Goal: Task Accomplishment & Management: Complete application form

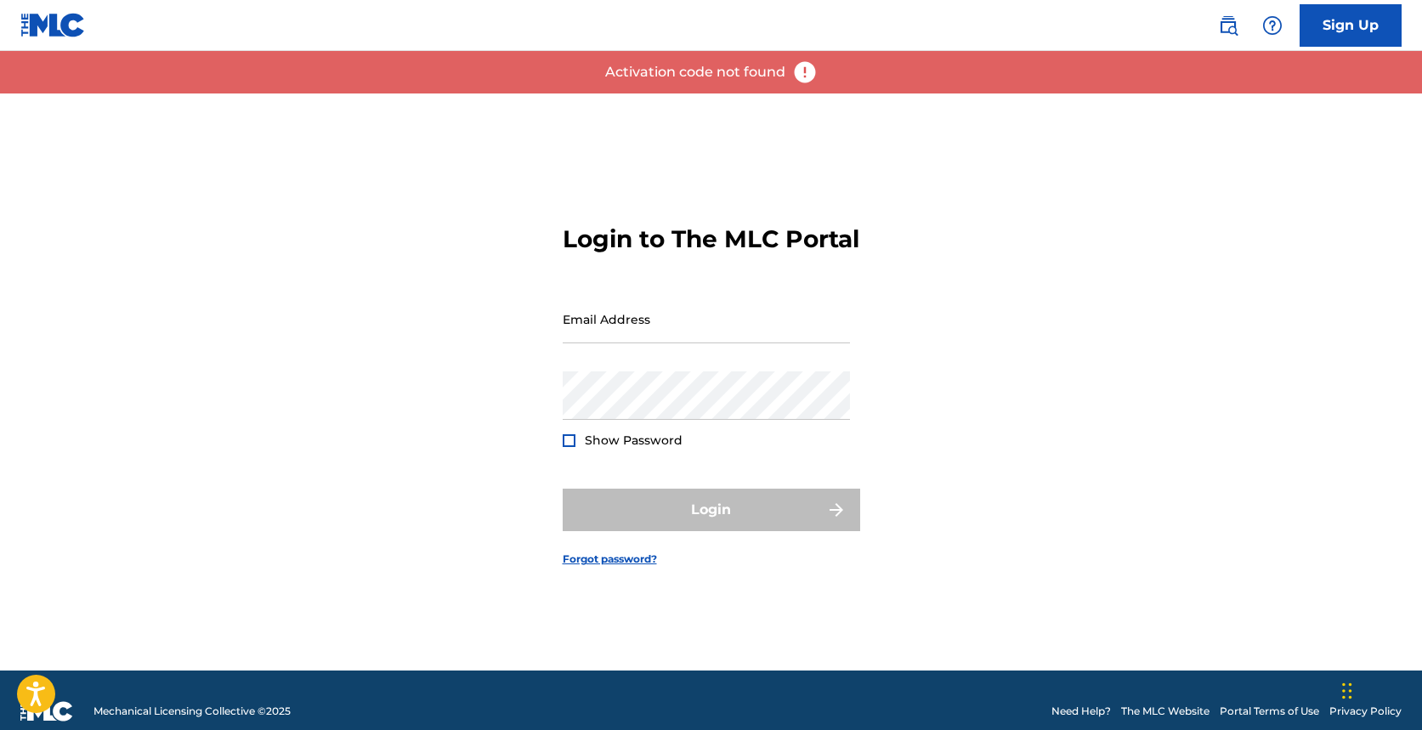
click at [666, 368] on div "Email Address" at bounding box center [706, 333] width 287 height 76
click at [639, 331] on input "Email Address" at bounding box center [706, 319] width 287 height 48
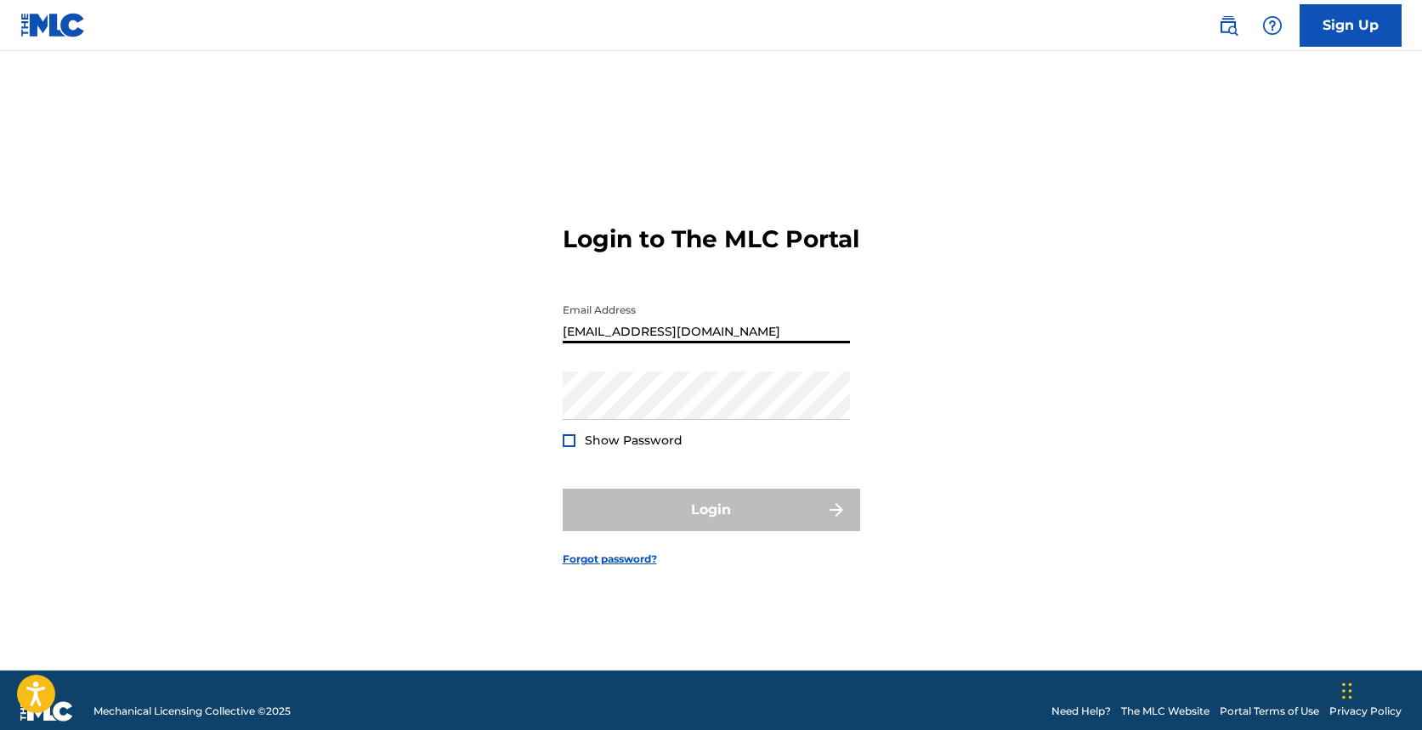
type input "[EMAIL_ADDRESS][DOMAIN_NAME]"
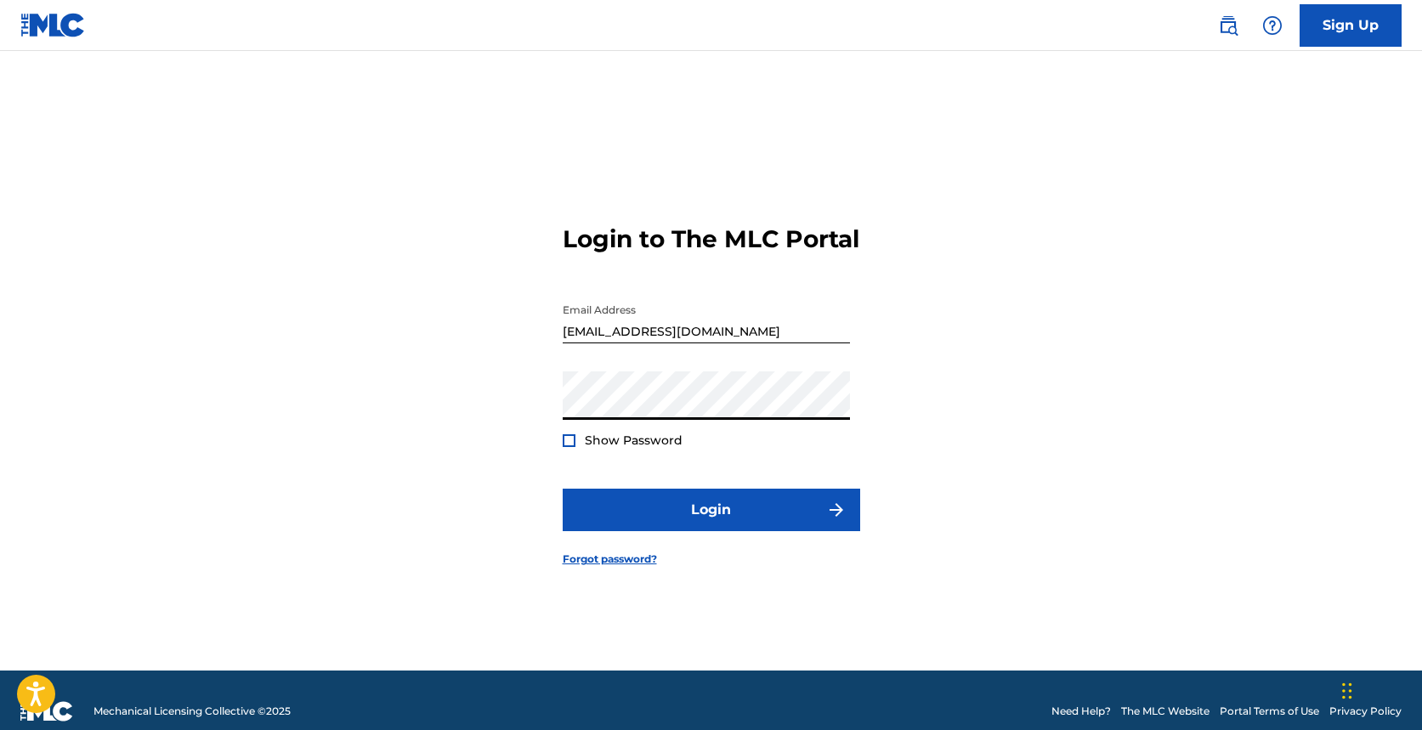
click at [563, 489] on button "Login" at bounding box center [711, 510] width 297 height 42
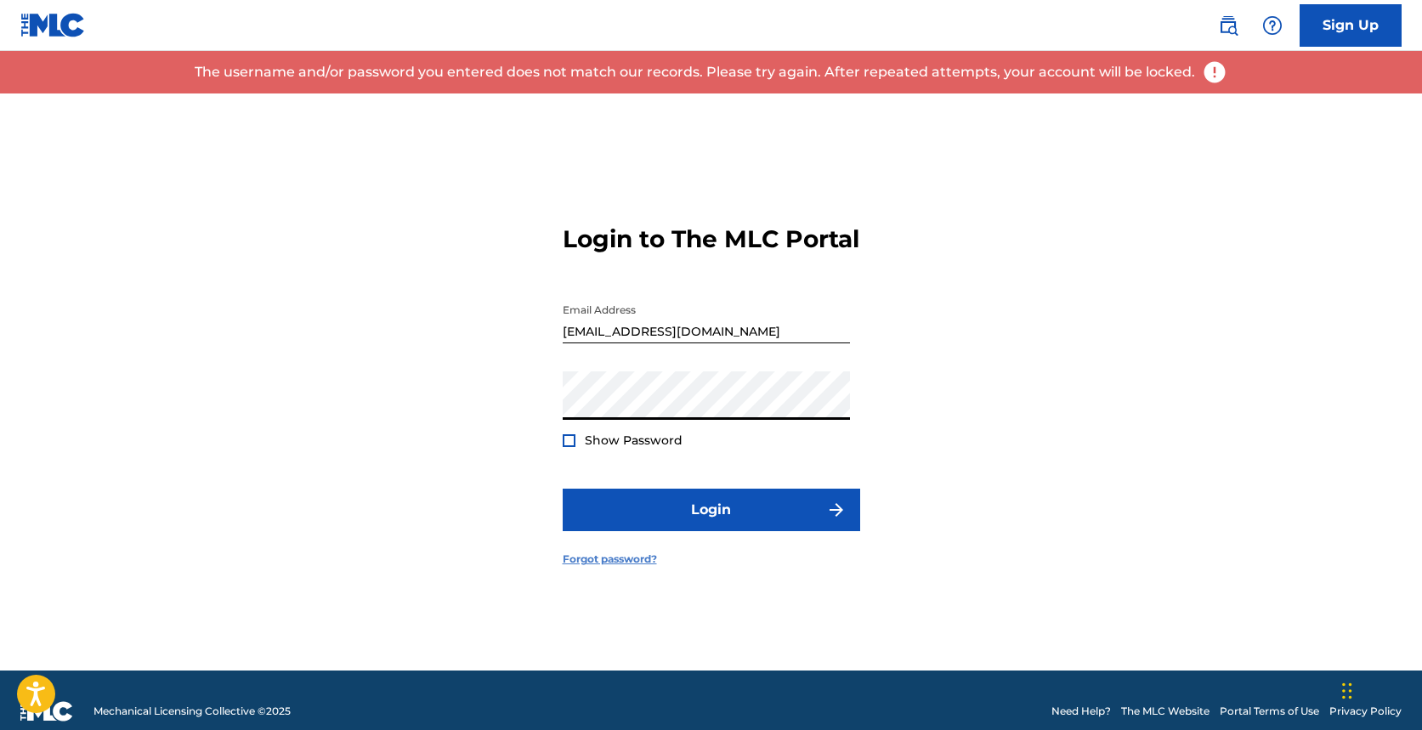
click at [594, 567] on link "Forgot password?" at bounding box center [610, 559] width 94 height 15
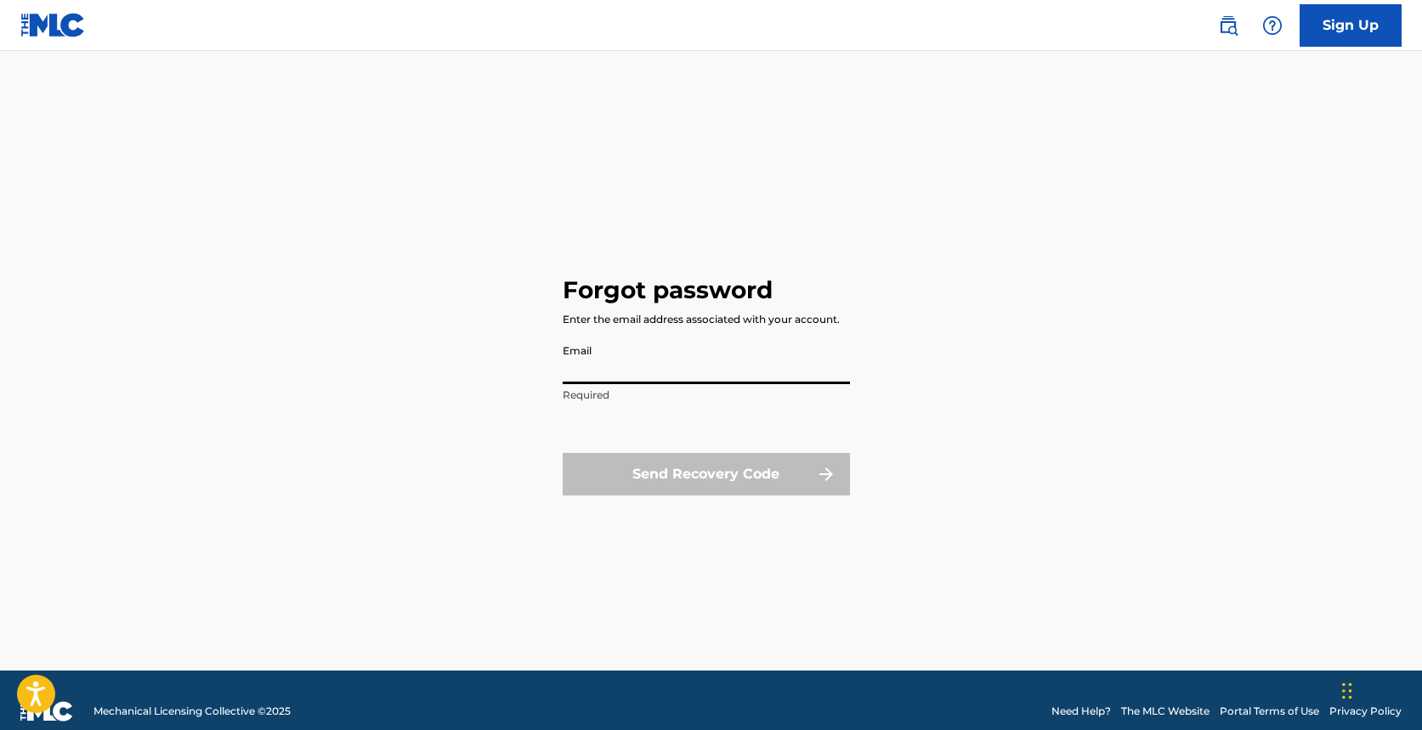
click at [572, 356] on input "Email" at bounding box center [706, 360] width 287 height 48
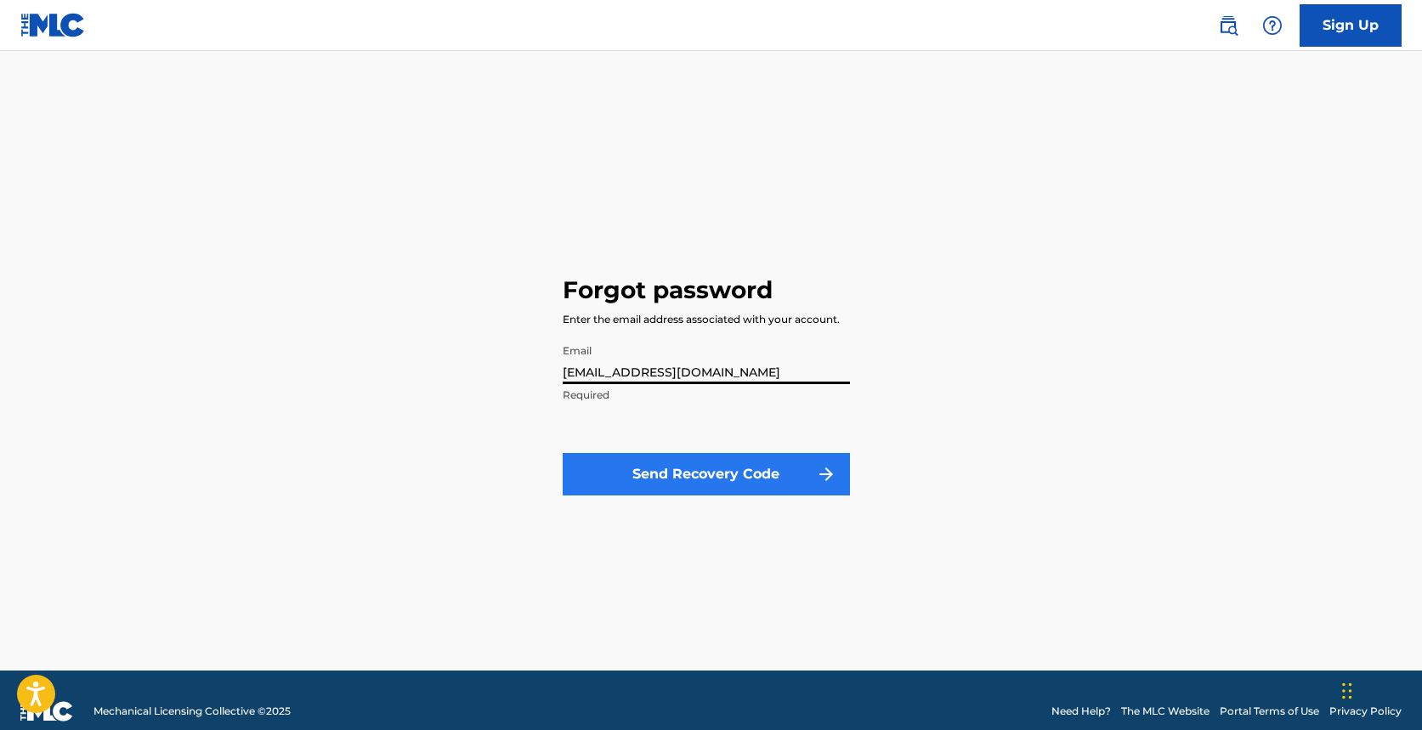
type input "[EMAIL_ADDRESS][DOMAIN_NAME]"
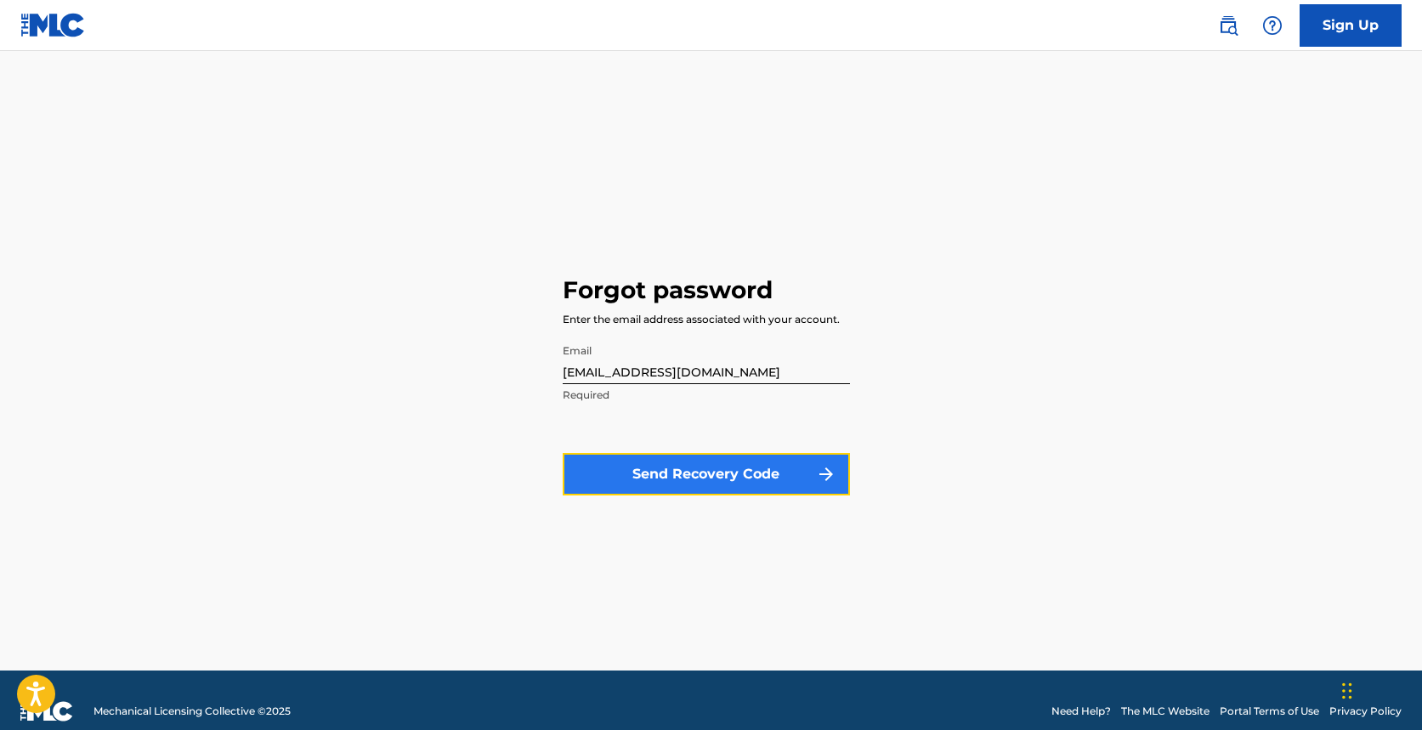
click at [762, 472] on button "Send Recovery Code" at bounding box center [706, 474] width 287 height 42
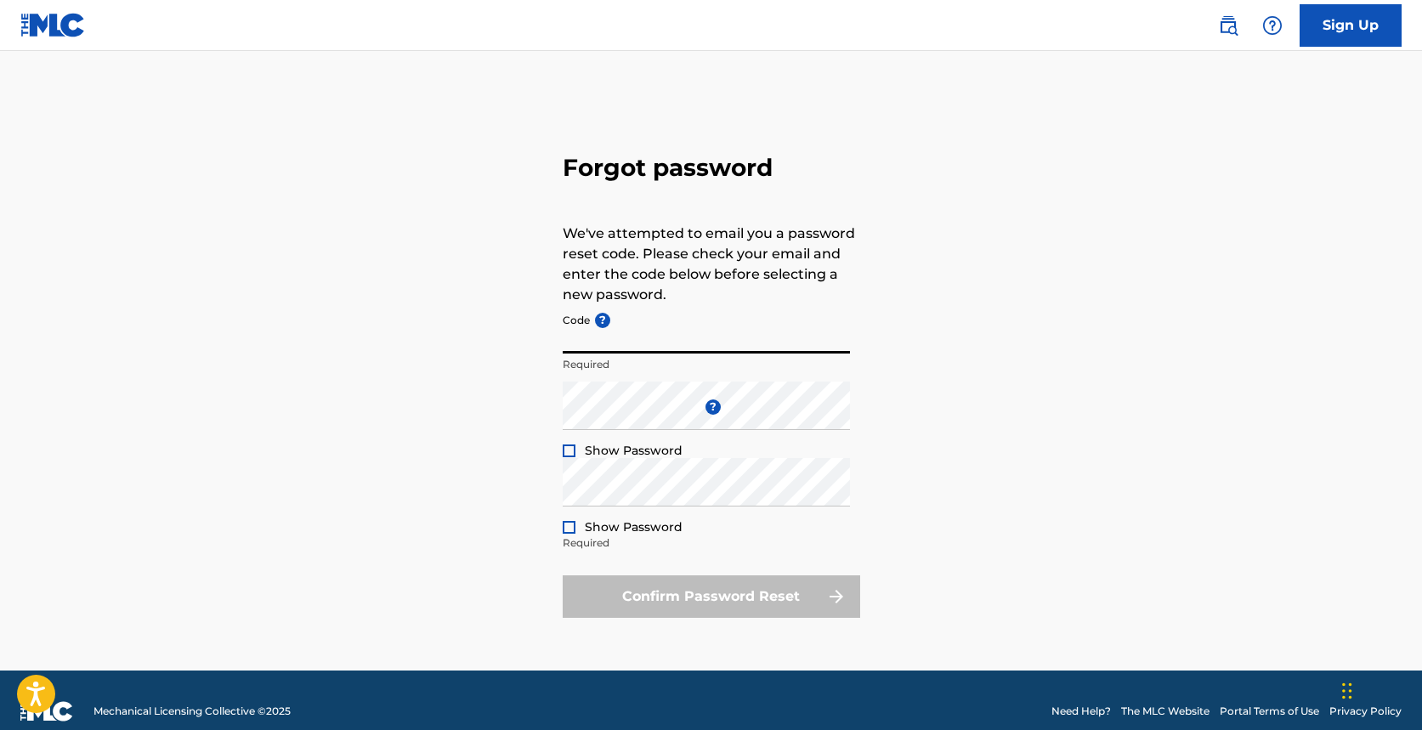
click at [625, 329] on input "Code ?" at bounding box center [706, 329] width 287 height 48
click at [966, 373] on div "Forgot password We've attempted to email you a password reset code. Please chec…" at bounding box center [711, 381] width 1190 height 577
click at [687, 346] on input "Code ?" at bounding box center [706, 329] width 287 height 48
click at [873, 278] on div "Forgot password We've attempted to email you a password reset code. Please chec…" at bounding box center [711, 381] width 1190 height 577
click at [644, 335] on input "Code ?" at bounding box center [706, 329] width 287 height 48
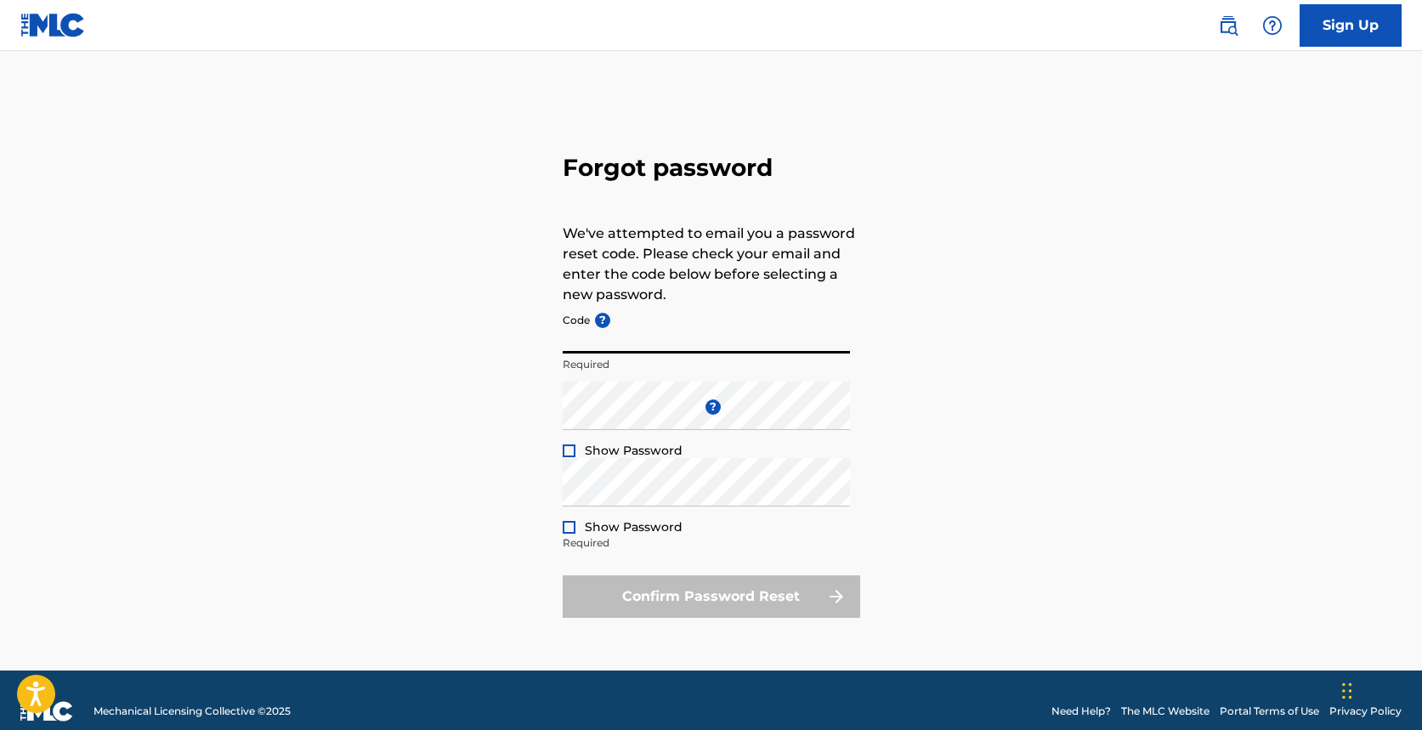
paste input "FP_086f54df0efc13a4d400da8927d4"
type input "FP_086f54df0efc13a4d400da8927d4"
click at [573, 450] on div at bounding box center [569, 451] width 13 height 13
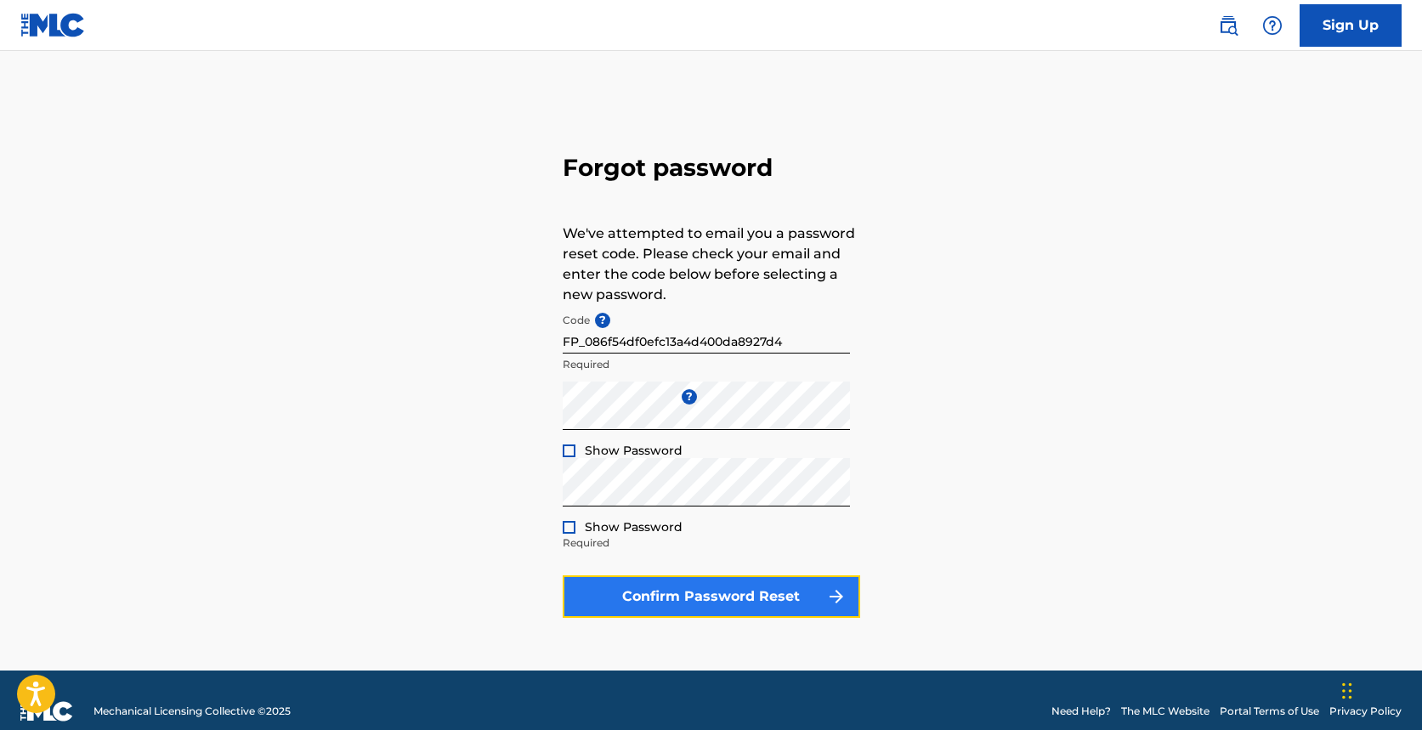
click at [671, 591] on button "Confirm Password Reset" at bounding box center [711, 596] width 297 height 42
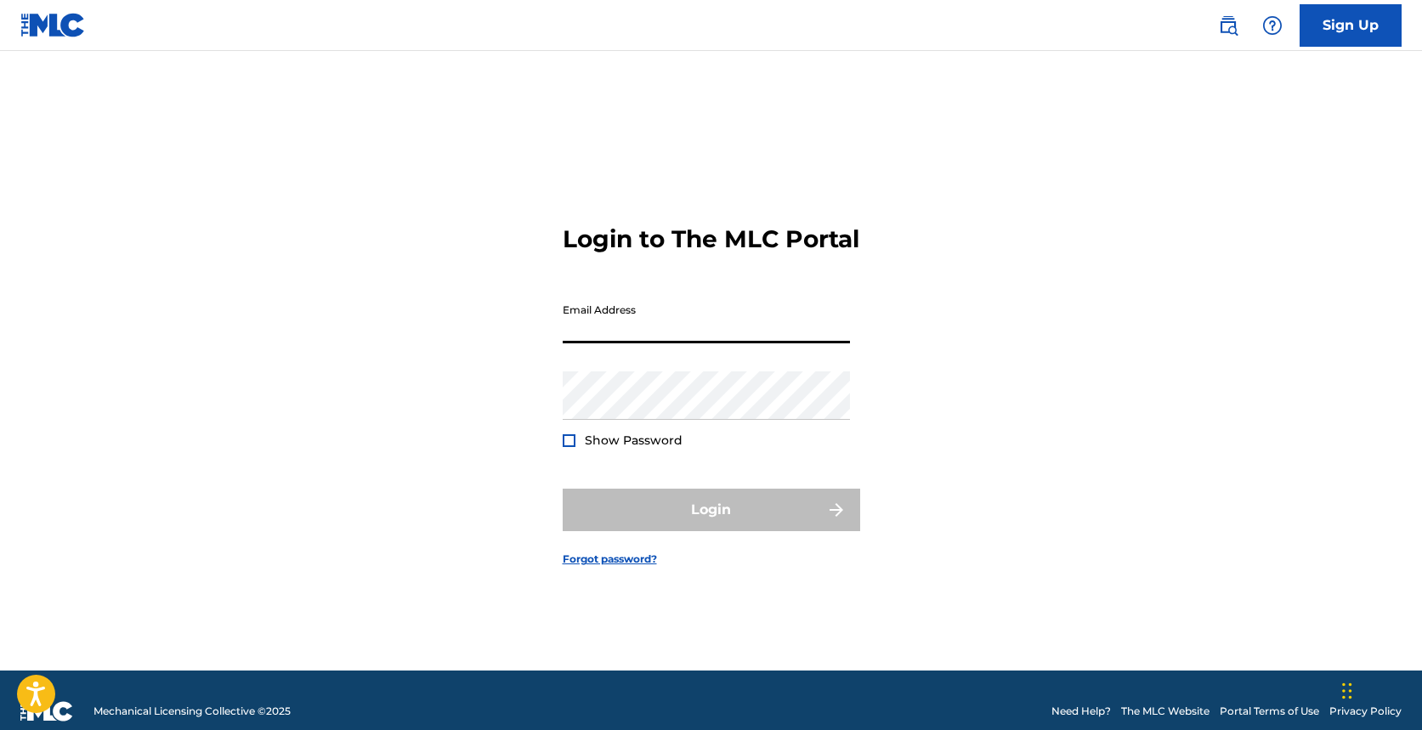
click at [608, 331] on input "Email Address" at bounding box center [706, 319] width 287 height 48
type input "[EMAIL_ADDRESS][DOMAIN_NAME]"
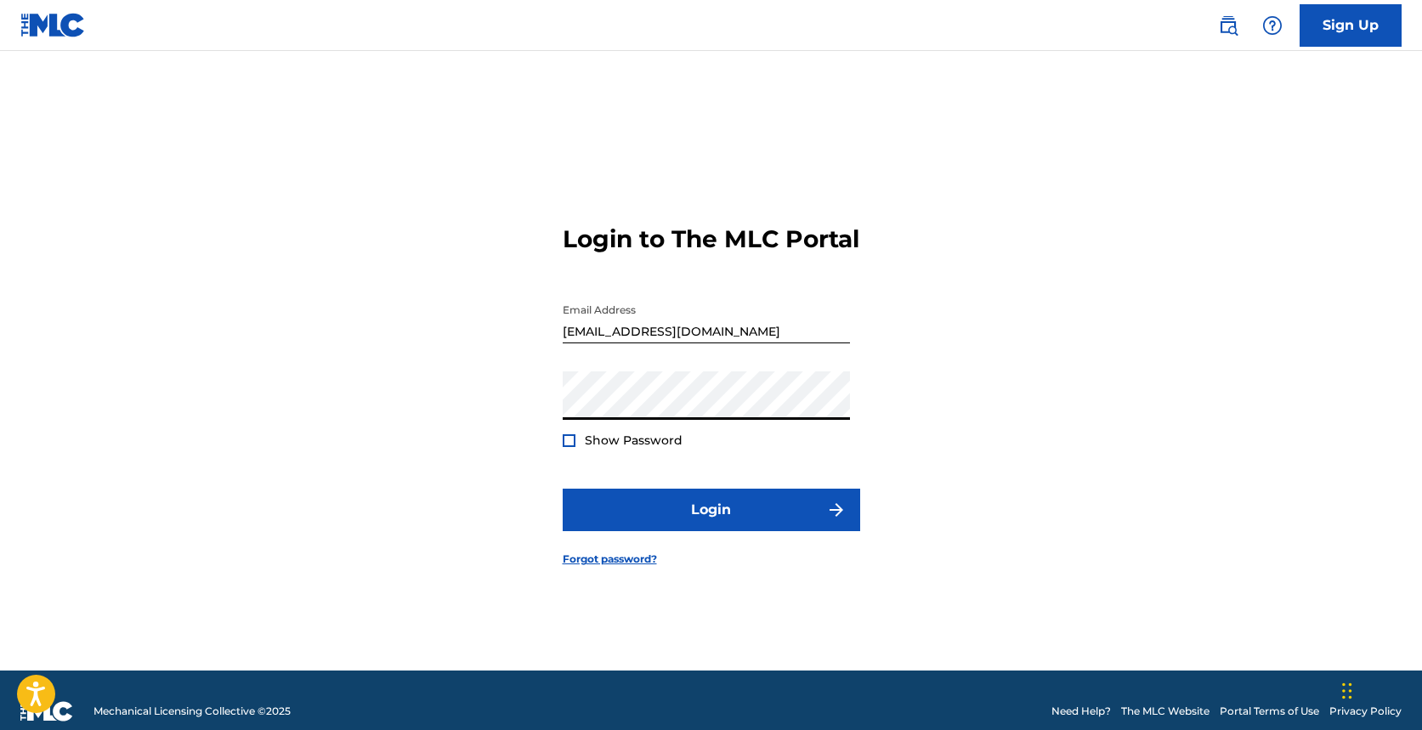
click at [563, 489] on button "Login" at bounding box center [711, 510] width 297 height 42
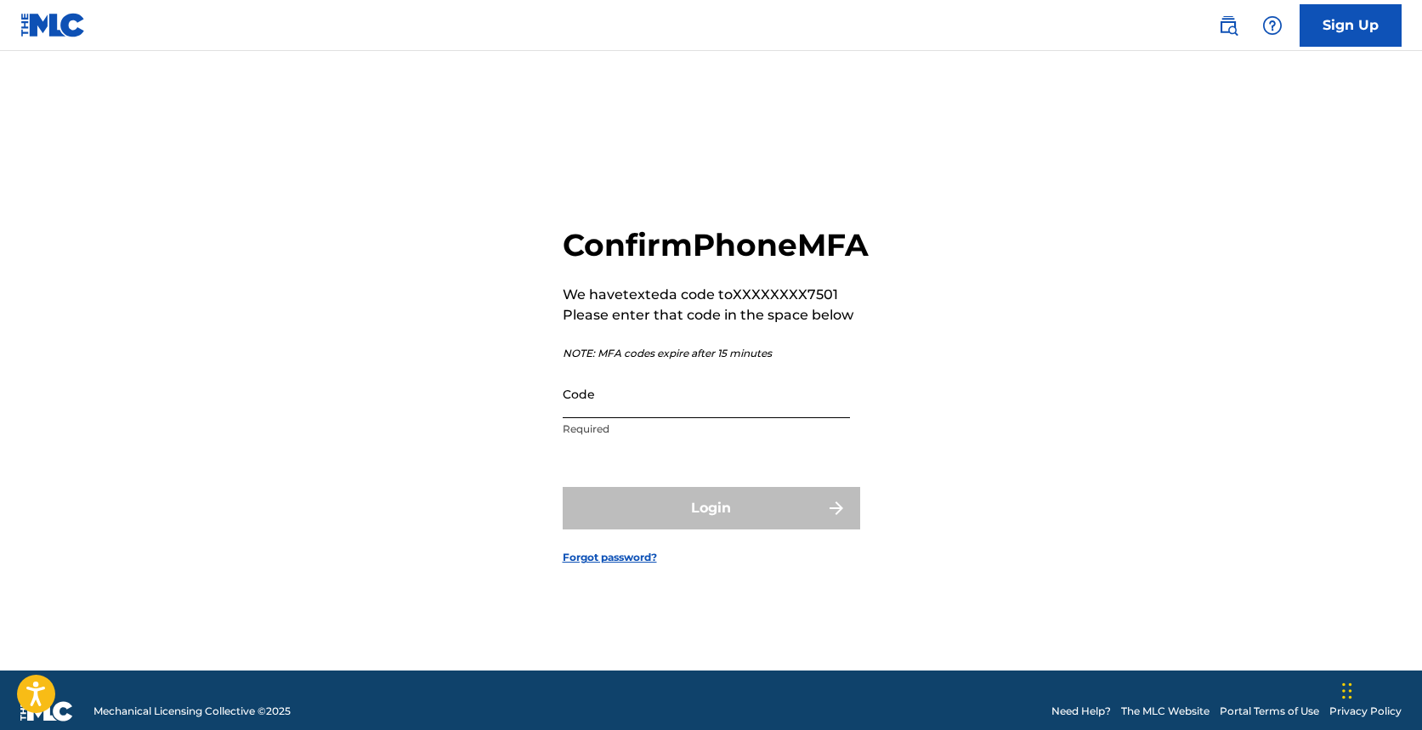
click at [645, 418] on input "Code" at bounding box center [706, 394] width 287 height 48
paste input "618660"
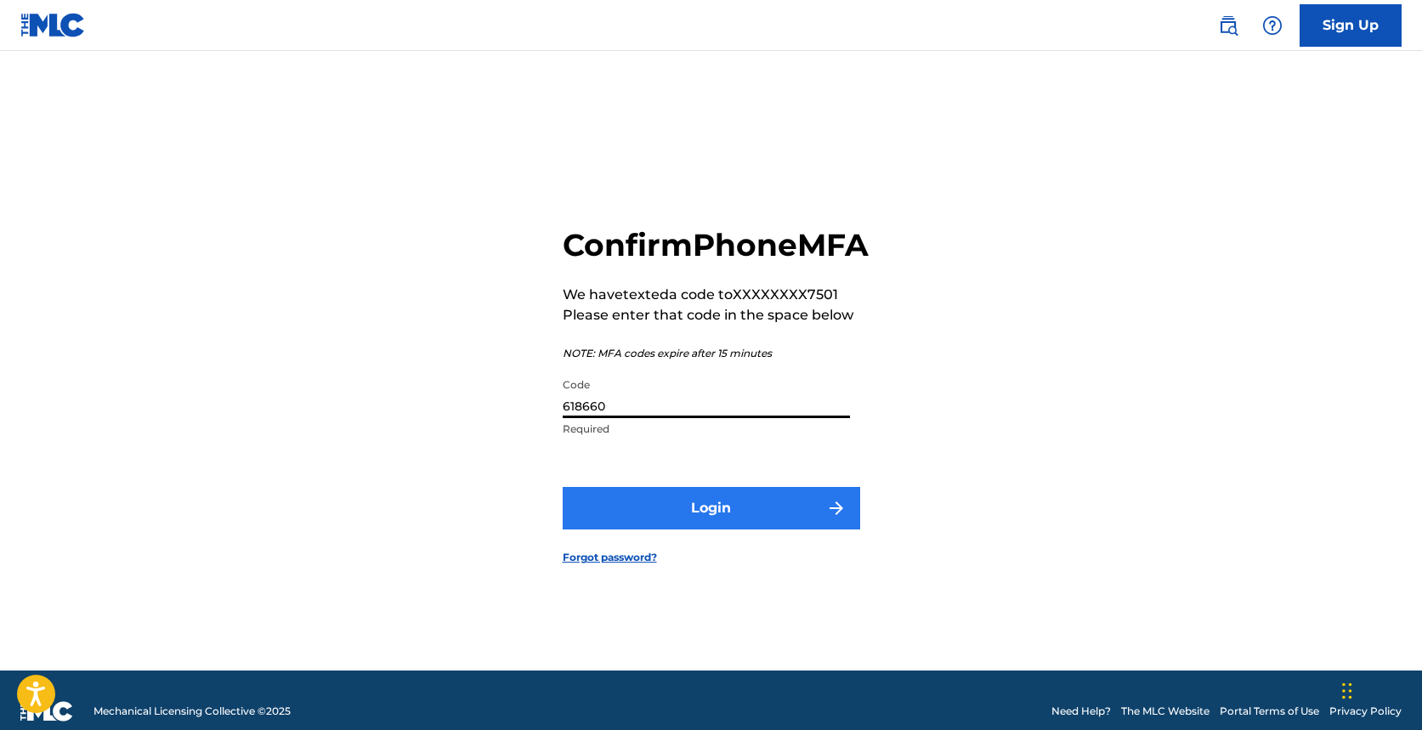
type input "618660"
click at [654, 529] on button "Login" at bounding box center [711, 508] width 297 height 42
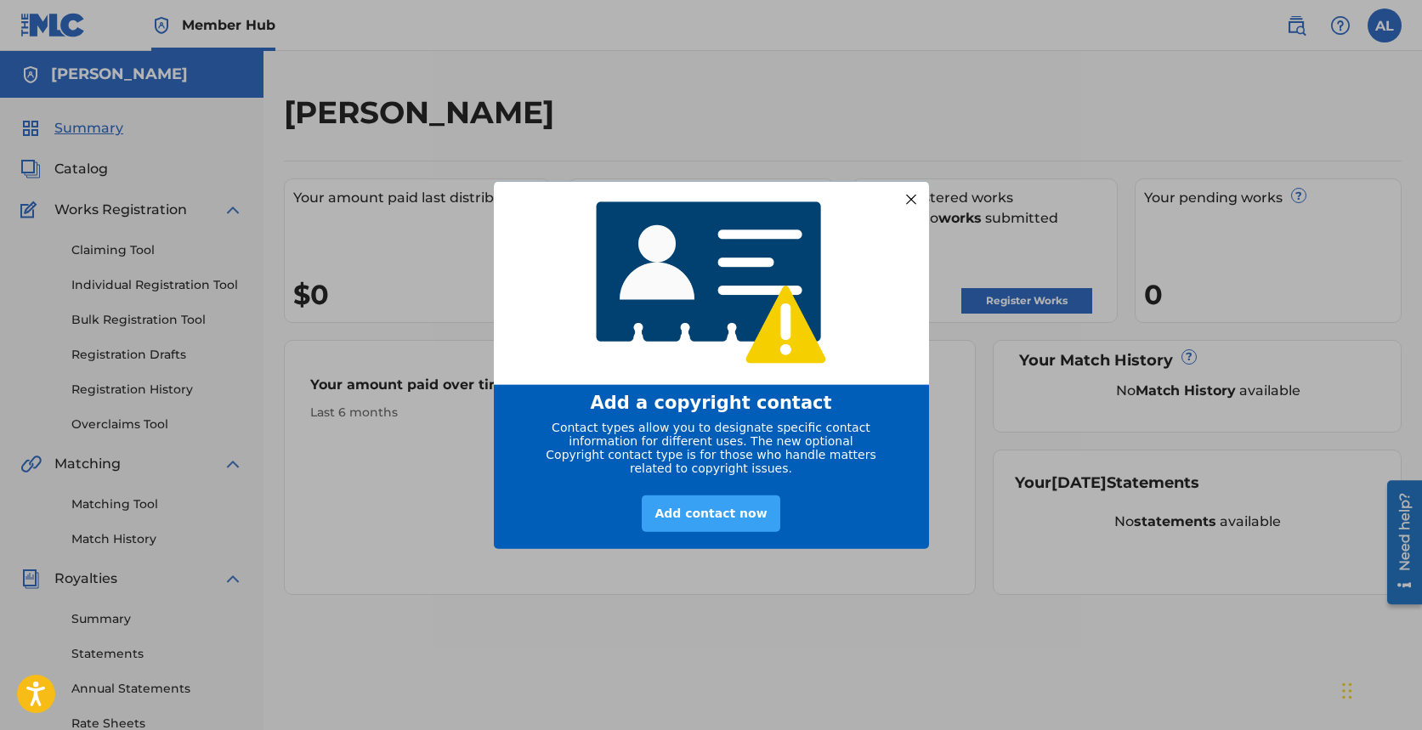
click at [739, 524] on div "Add contact now" at bounding box center [711, 513] width 138 height 37
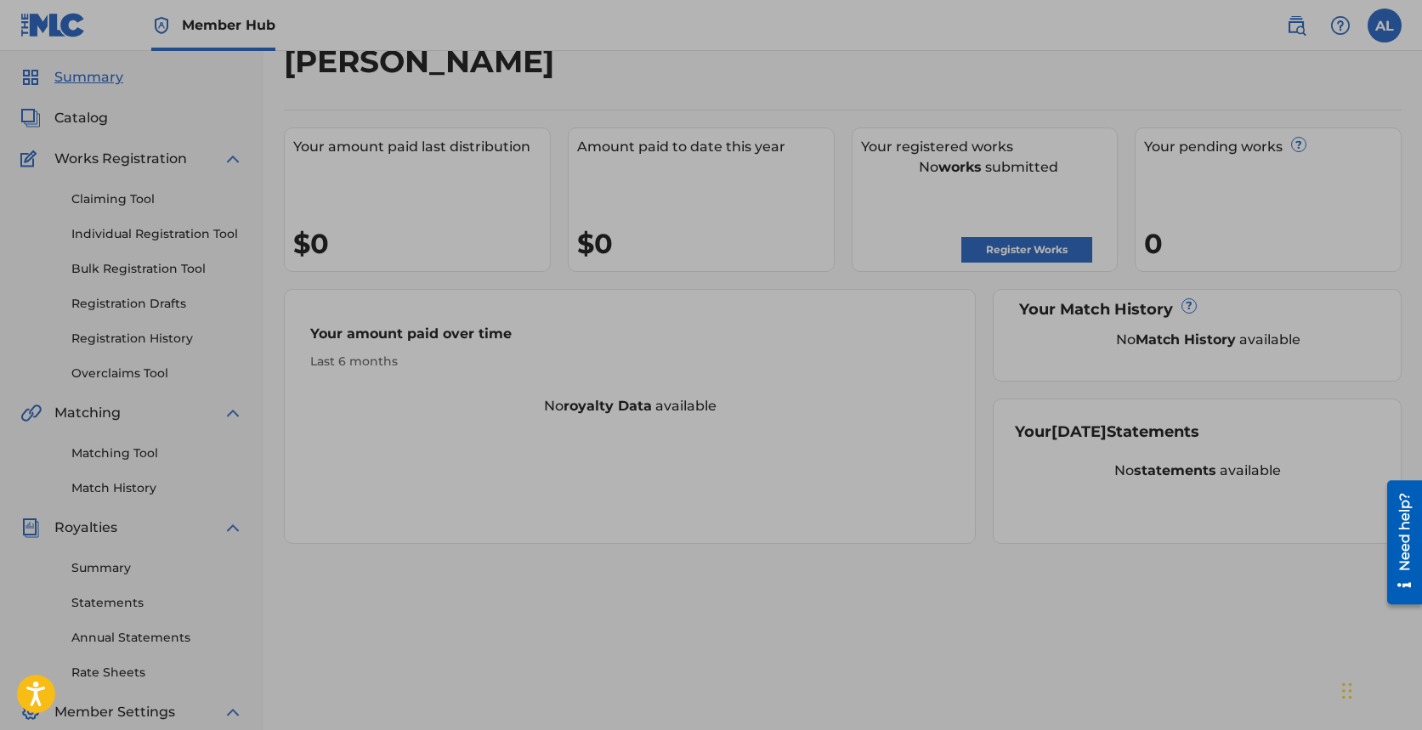
scroll to position [324, 0]
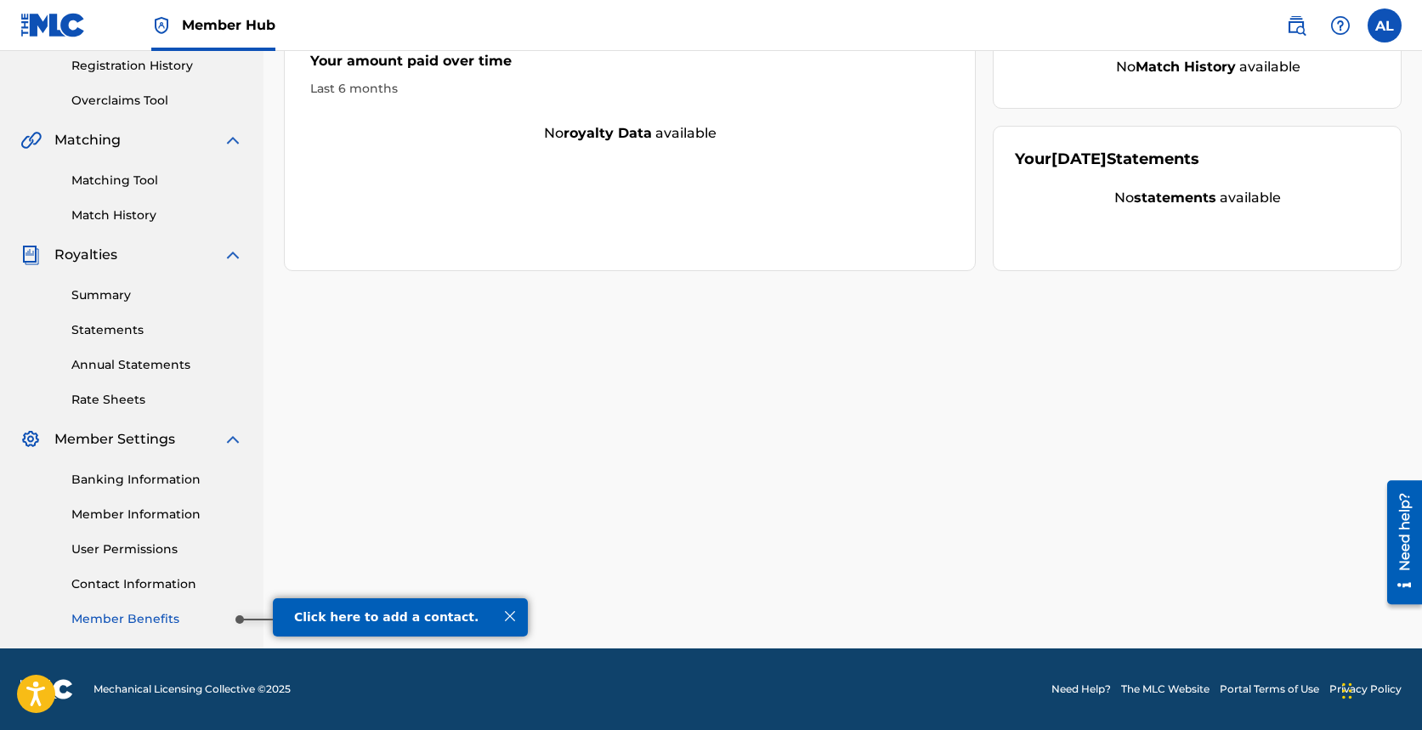
click at [187, 625] on link "Member Benefits" at bounding box center [157, 619] width 172 height 18
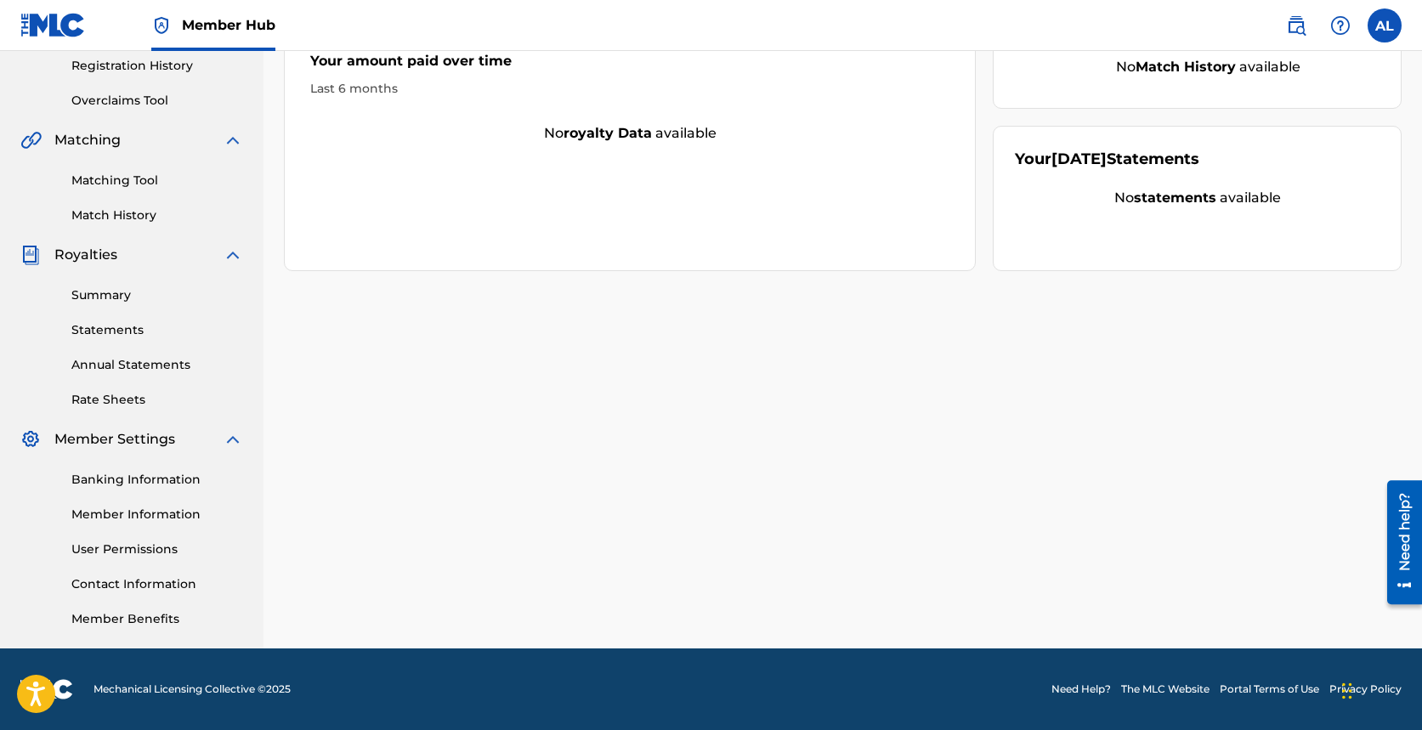
scroll to position [0, 0]
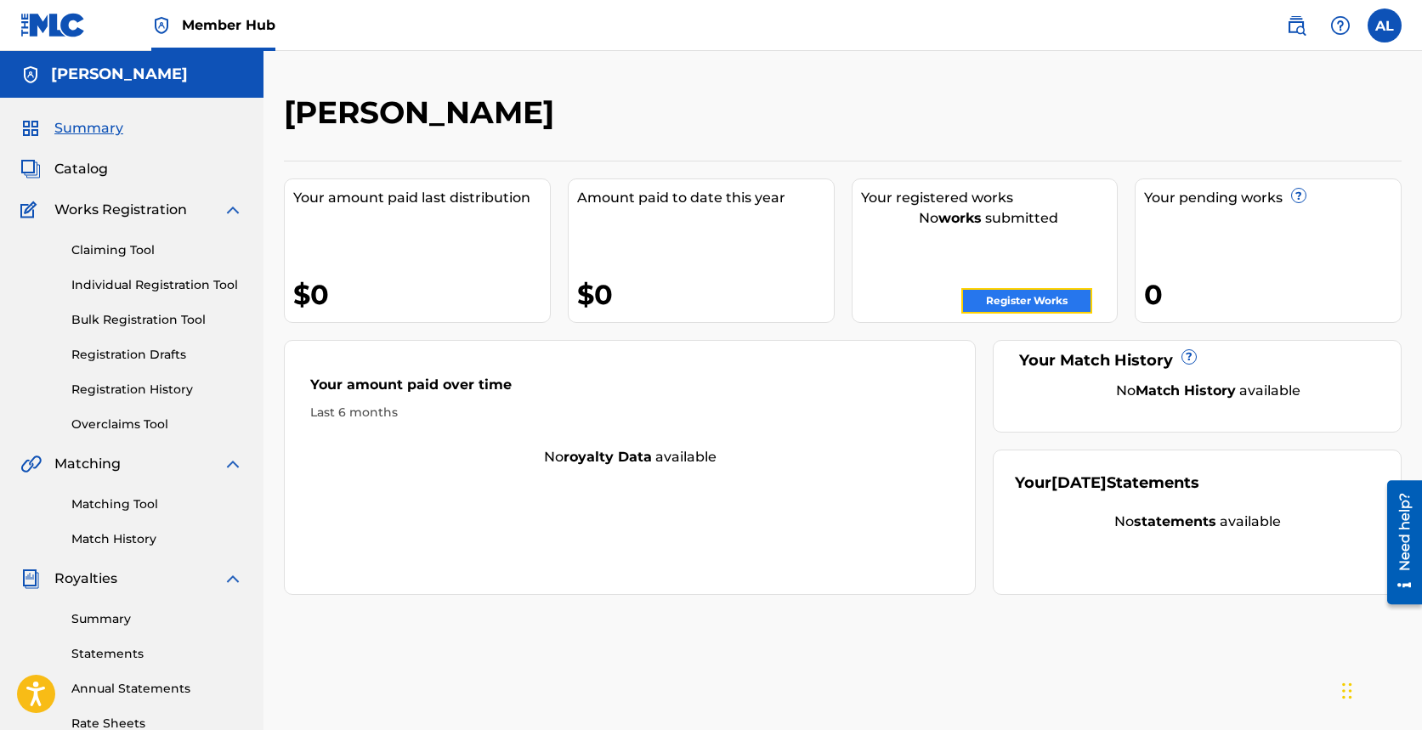
click at [1049, 299] on link "Register Works" at bounding box center [1026, 300] width 131 height 25
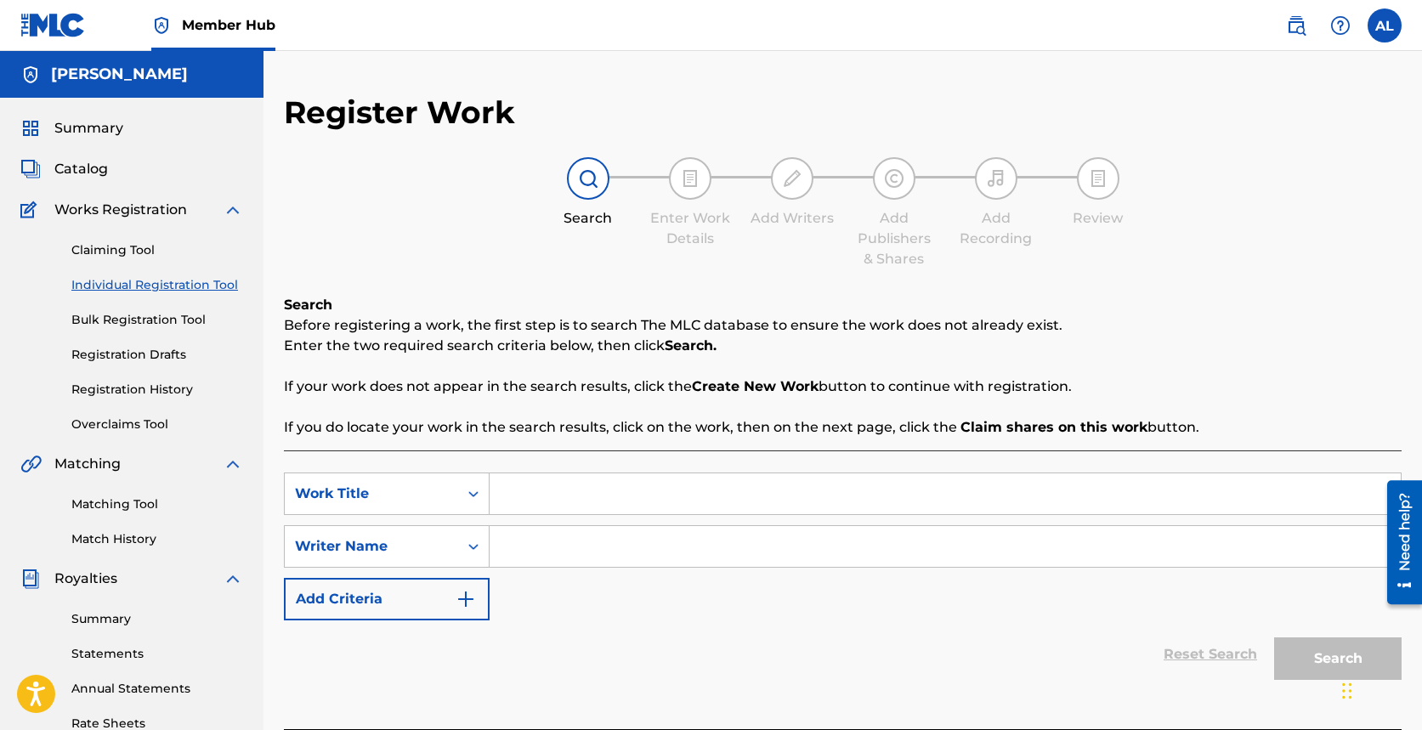
click at [568, 498] on input "Search Form" at bounding box center [945, 493] width 911 height 41
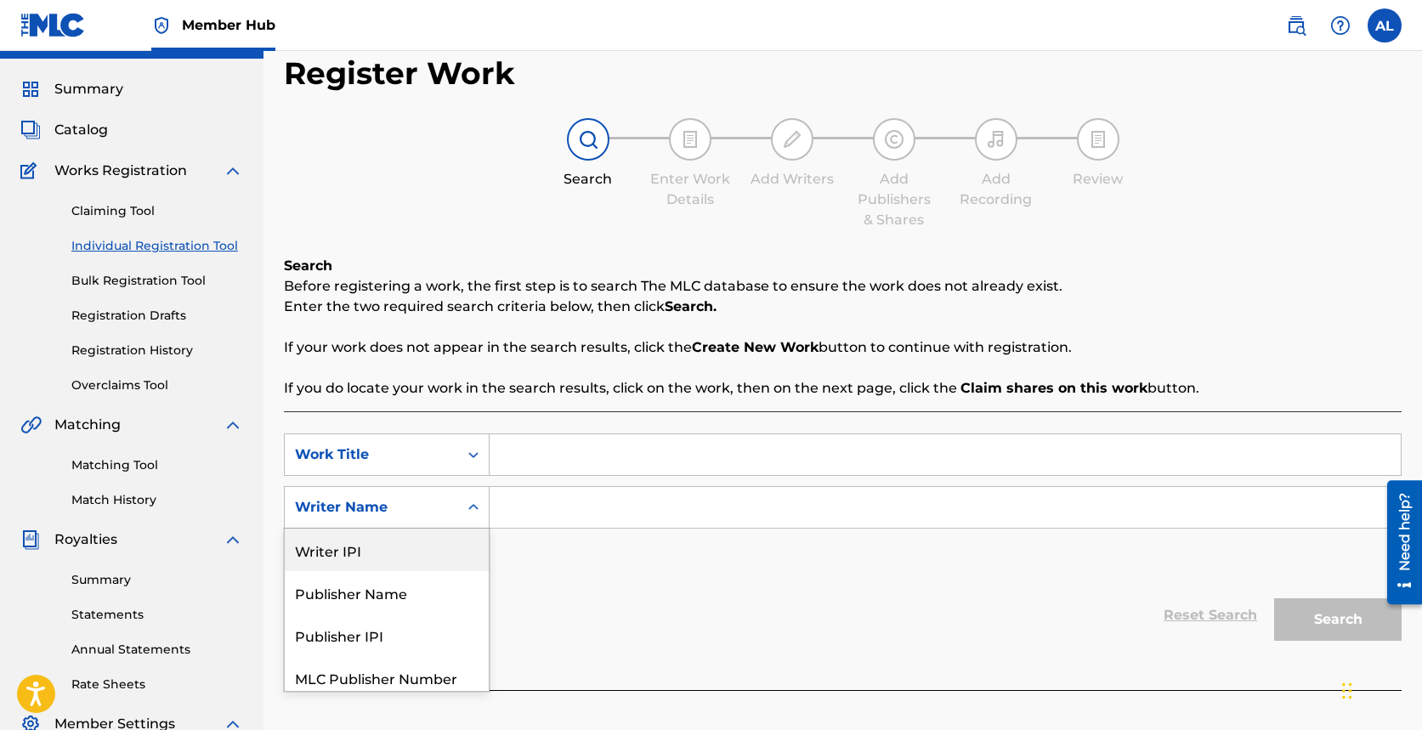
click at [418, 529] on div "Writer IPI, 1 of 5. 5 results available. Use Up and Down to choose options, pre…" at bounding box center [387, 507] width 206 height 42
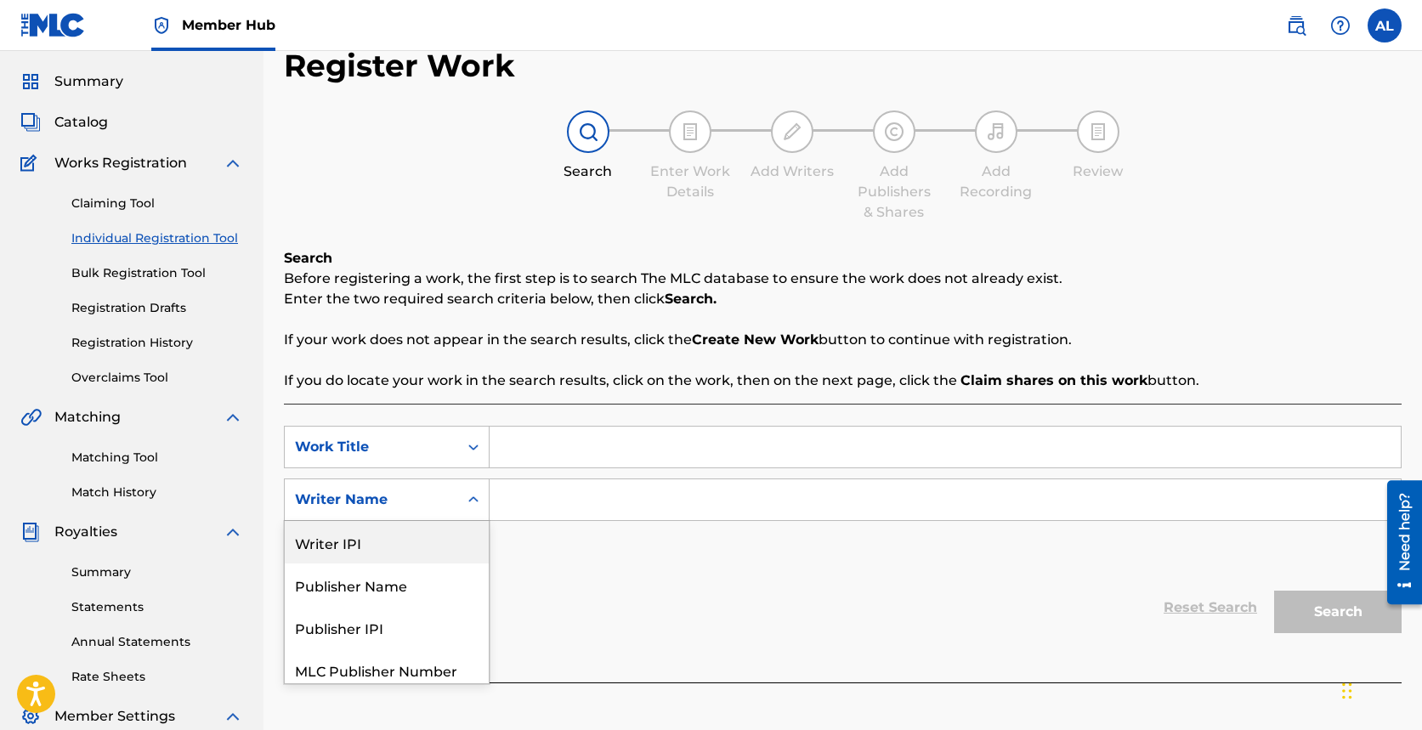
scroll to position [51, 0]
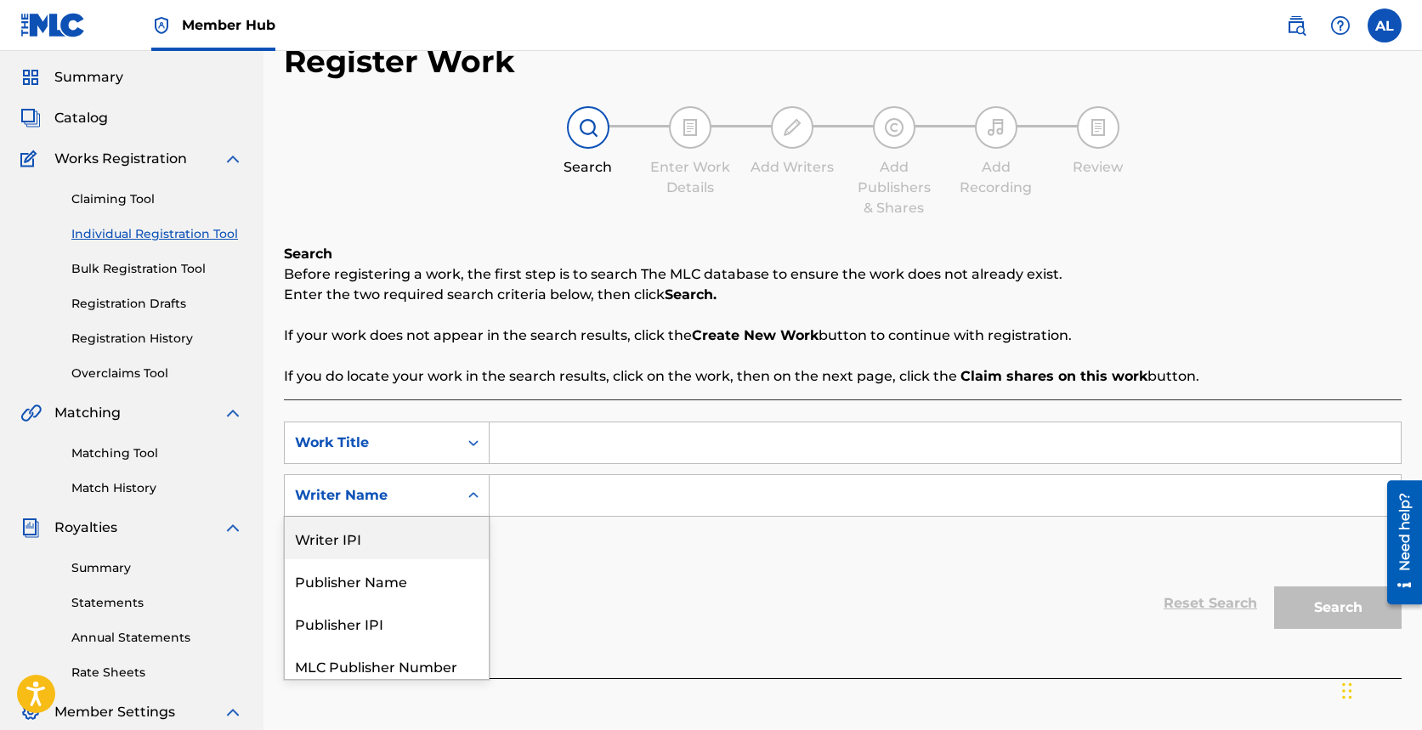
click at [436, 507] on div "Writer Name" at bounding box center [371, 495] width 173 height 32
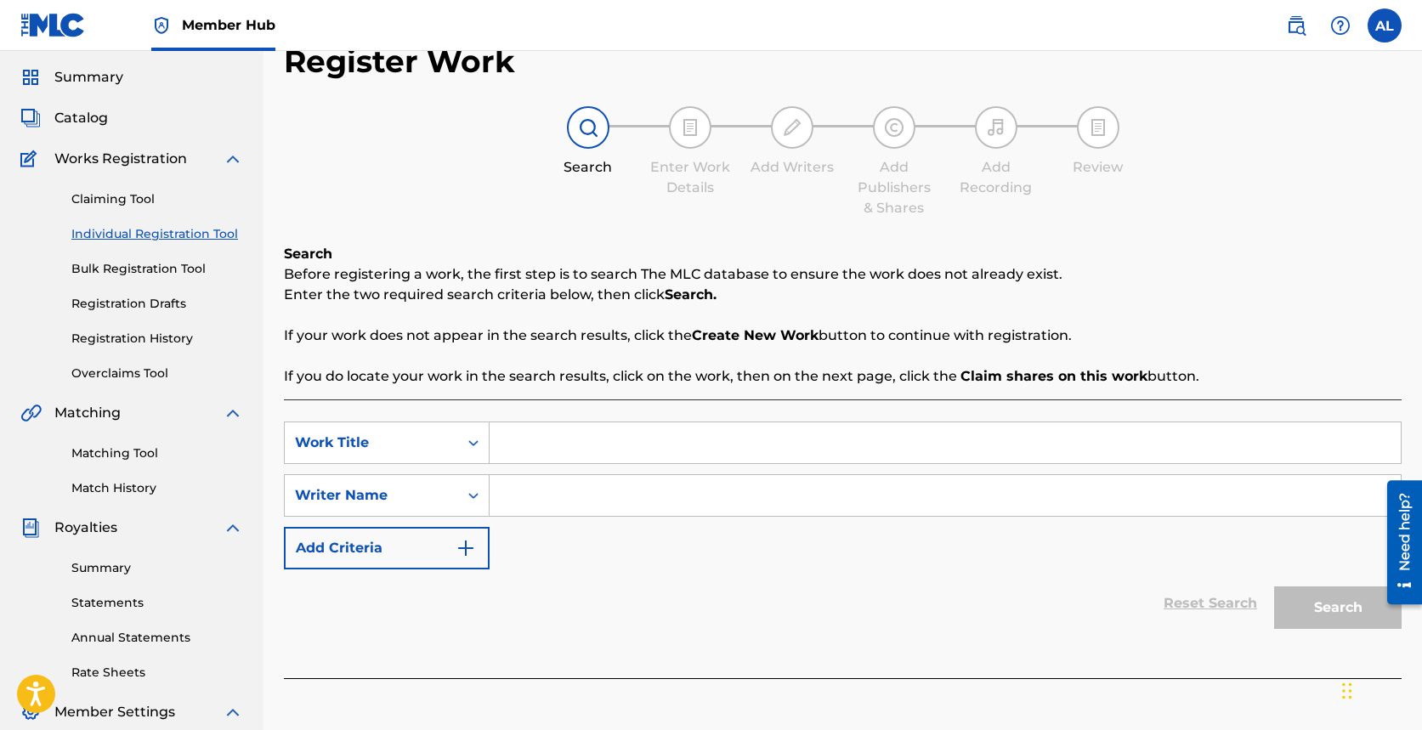
click at [436, 507] on div "Writer Name" at bounding box center [371, 495] width 173 height 32
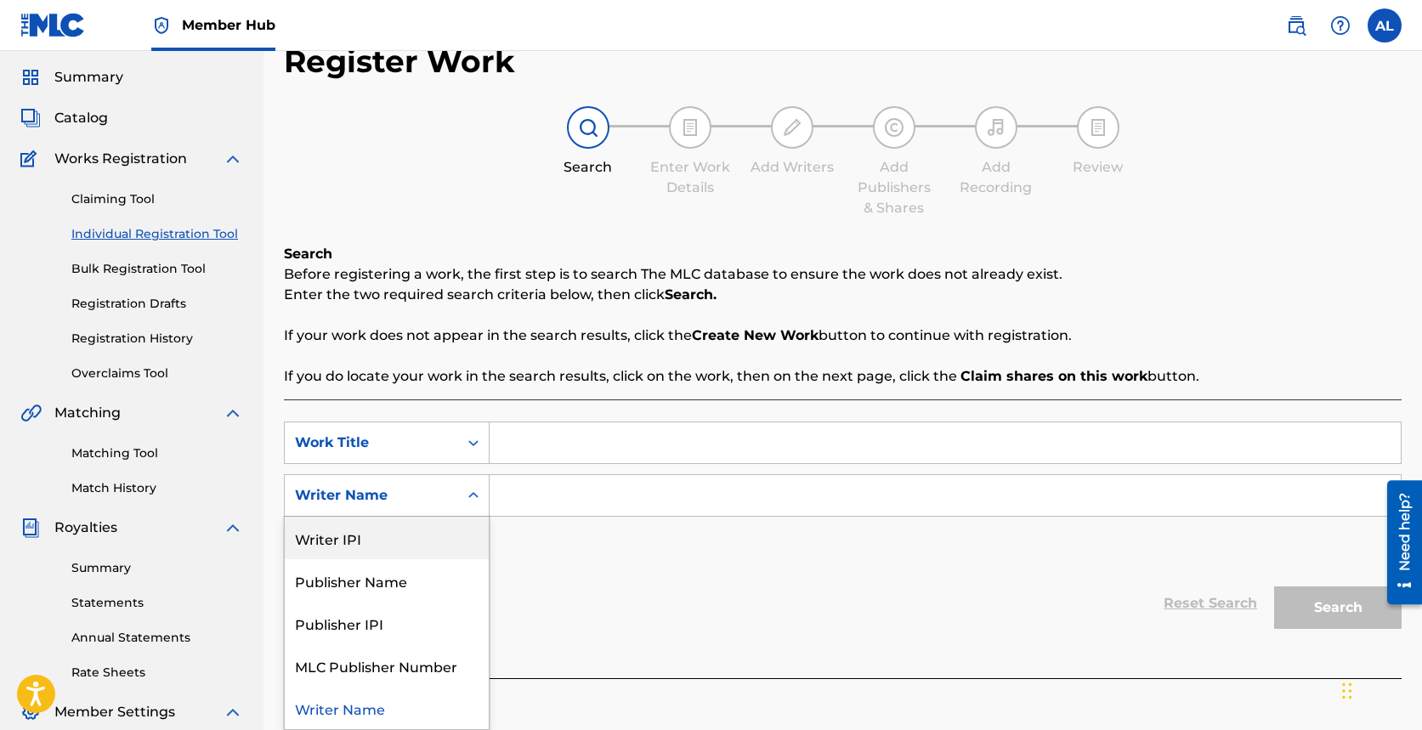
click at [438, 492] on div "Writer Name" at bounding box center [371, 495] width 153 height 20
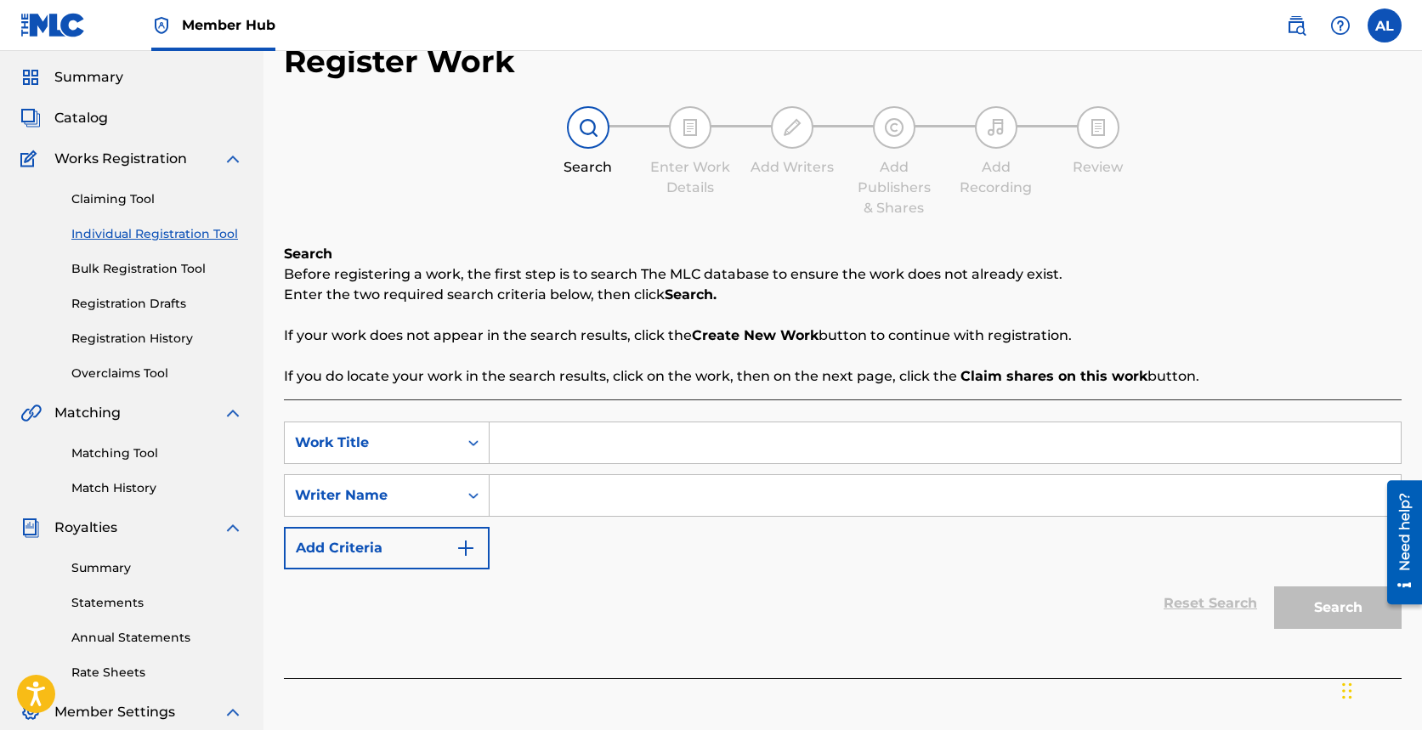
scroll to position [132, 0]
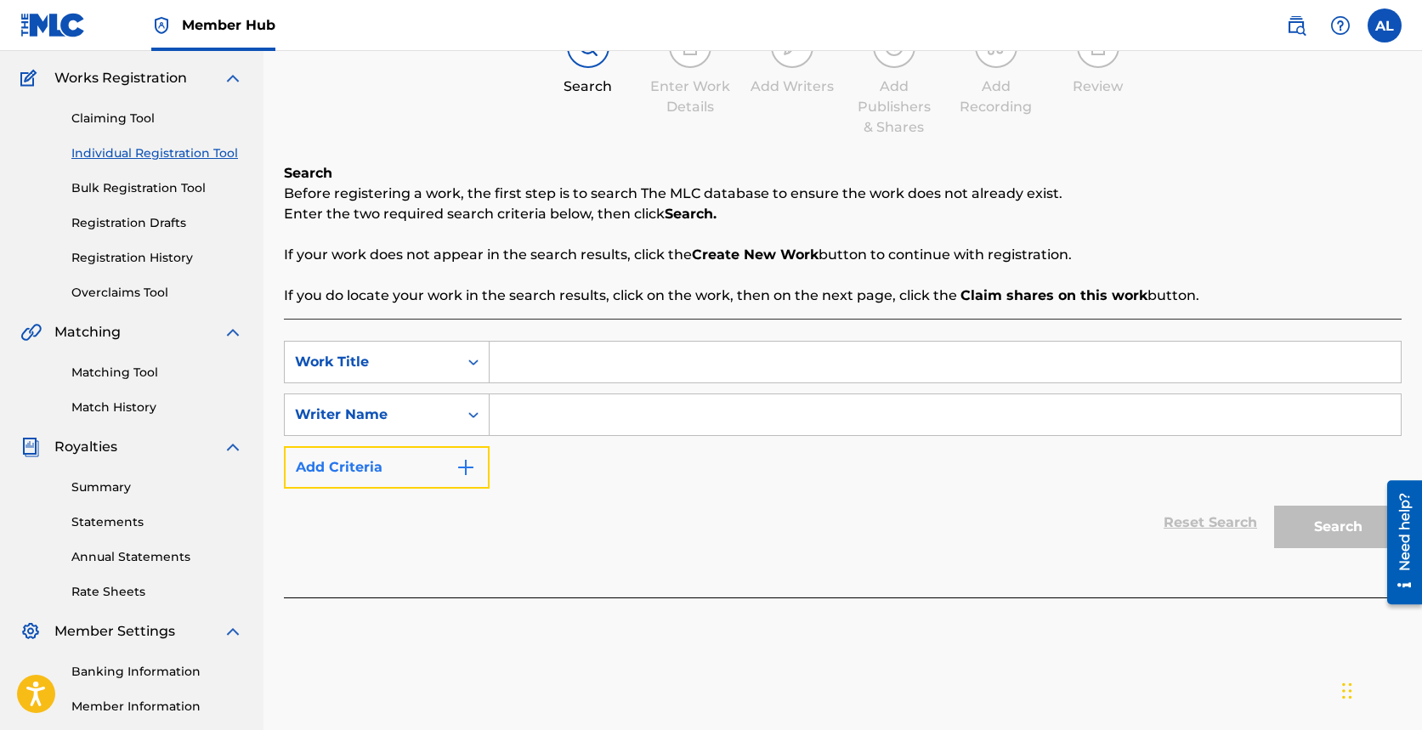
click at [428, 468] on button "Add Criteria" at bounding box center [387, 467] width 206 height 42
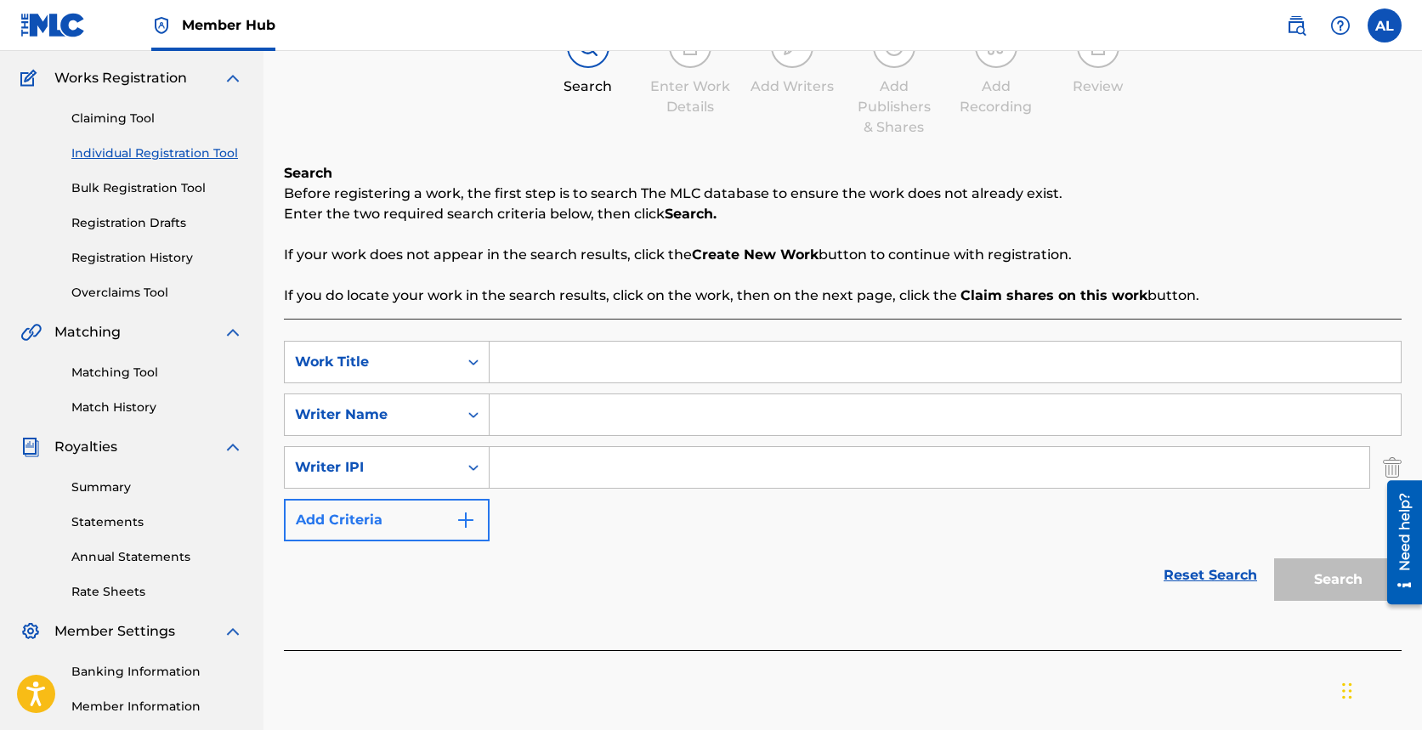
click at [428, 468] on div "Writer IPI" at bounding box center [371, 467] width 153 height 20
click at [1390, 467] on img "Search Form" at bounding box center [1392, 467] width 19 height 42
